Goal: Task Accomplishment & Management: Use online tool/utility

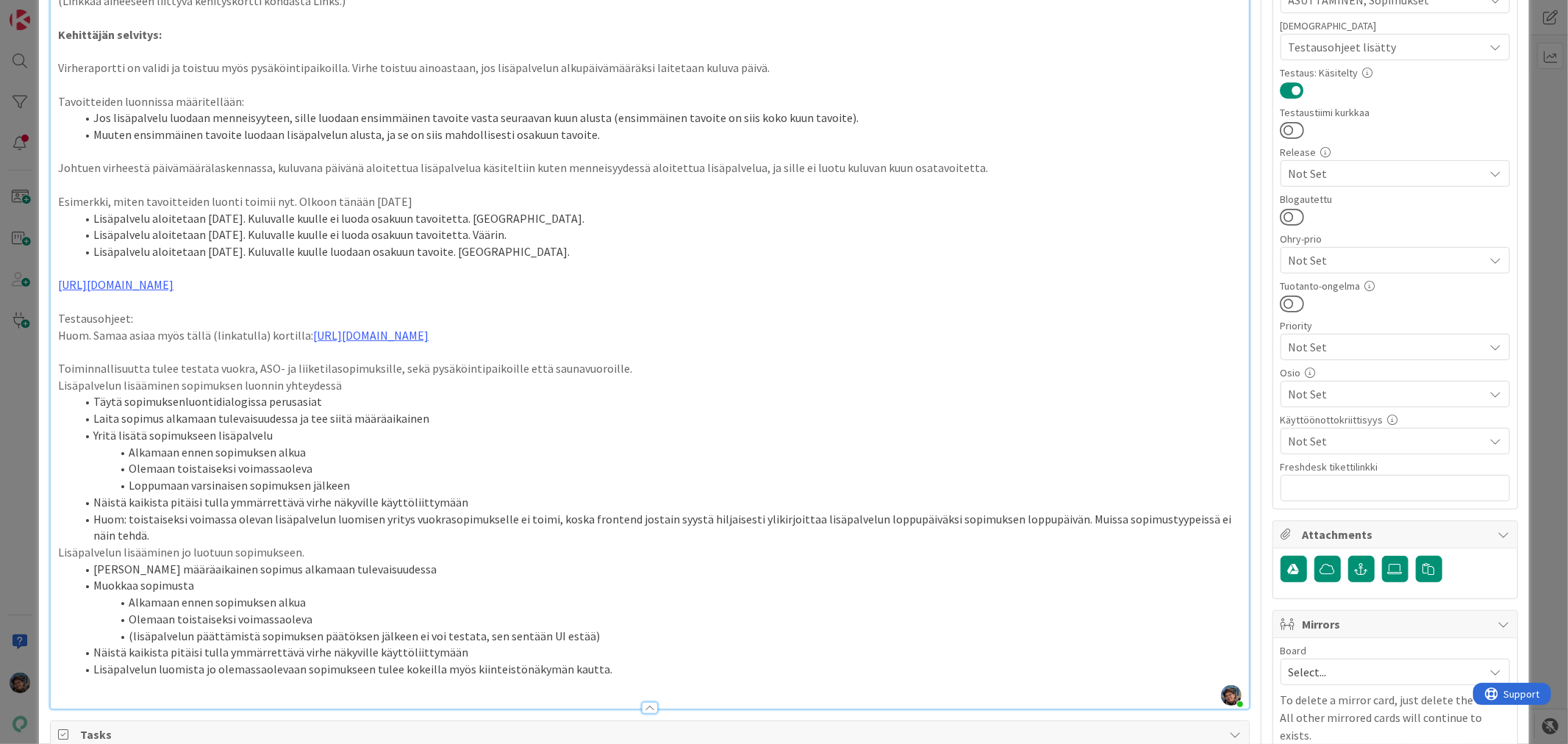
scroll to position [490, 0]
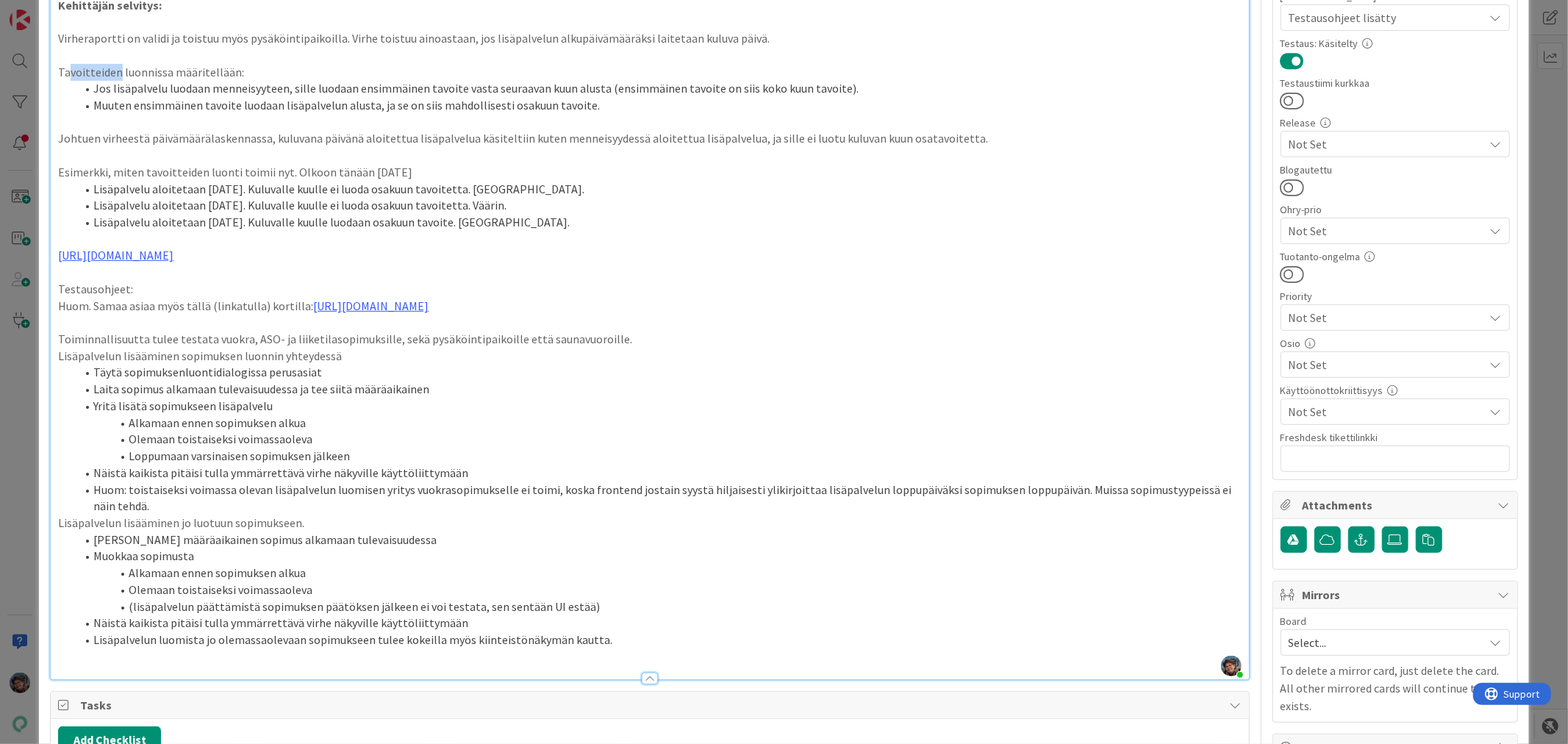
drag, startPoint x: 78, startPoint y: 70, endPoint x: 119, endPoint y: 73, distance: 41.1
click at [119, 73] on p "Tavoitteiden luonnissa määritellään:" at bounding box center [649, 73] width 1183 height 17
click at [288, 65] on p "Tavoitteiden luonnissa määritellään:" at bounding box center [649, 73] width 1183 height 17
type textarea "x"
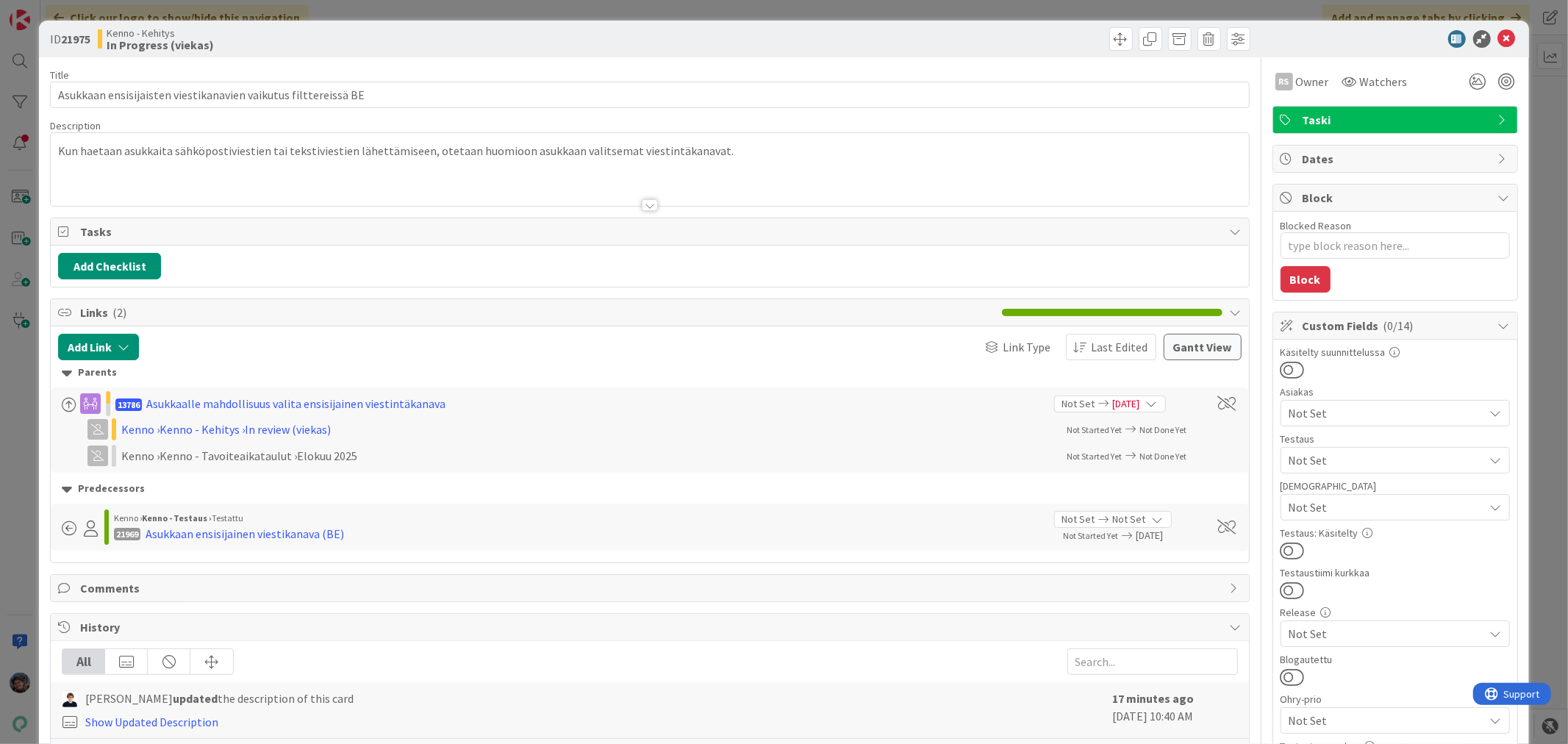
click at [649, 204] on div at bounding box center [649, 204] width 16 height 11
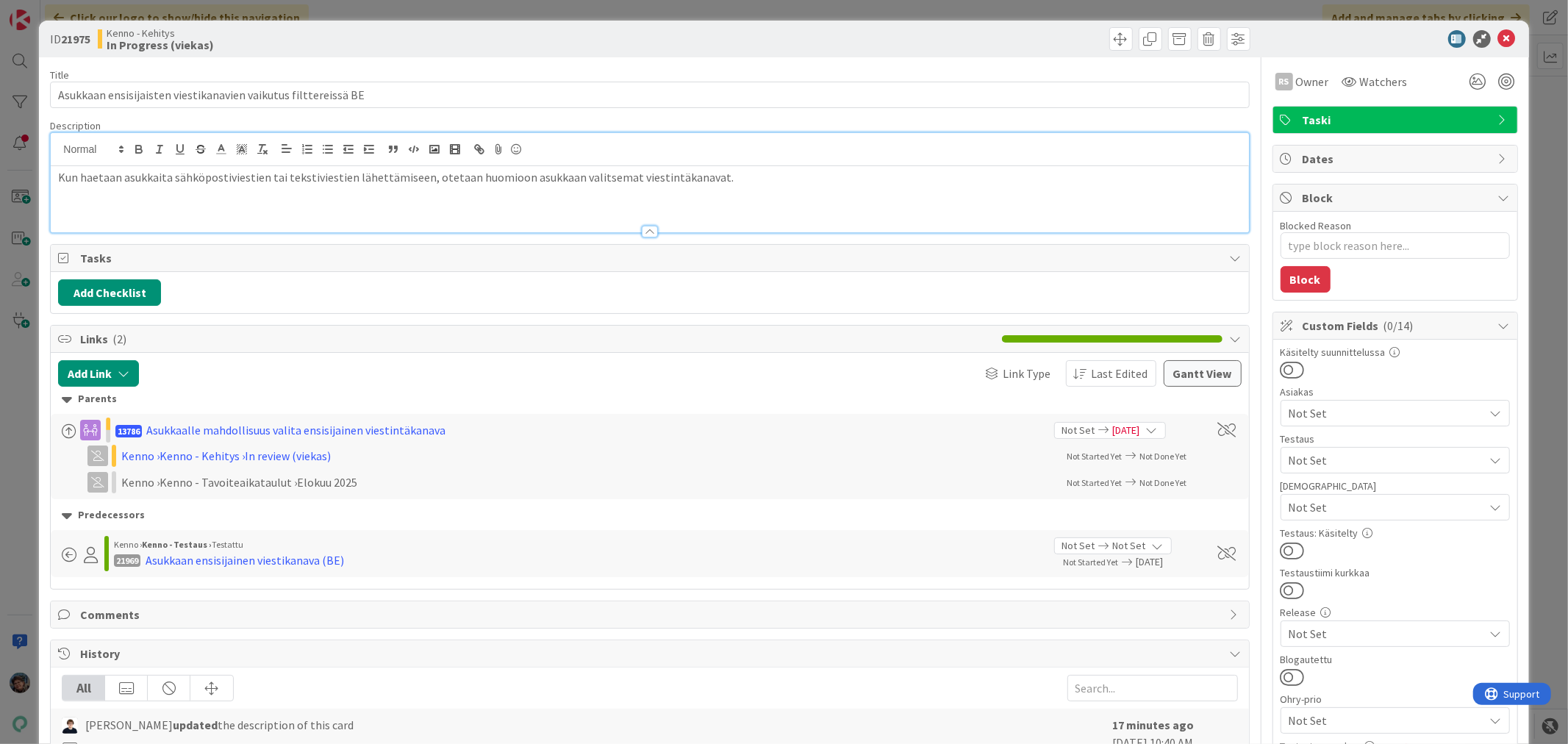
type textarea "x"
